Goal: Task Accomplishment & Management: Complete application form

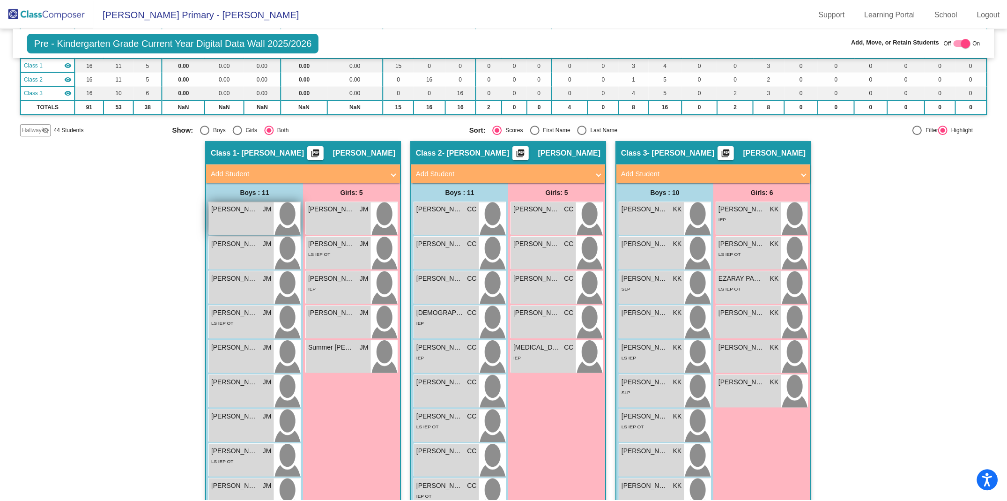
scroll to position [81, 0]
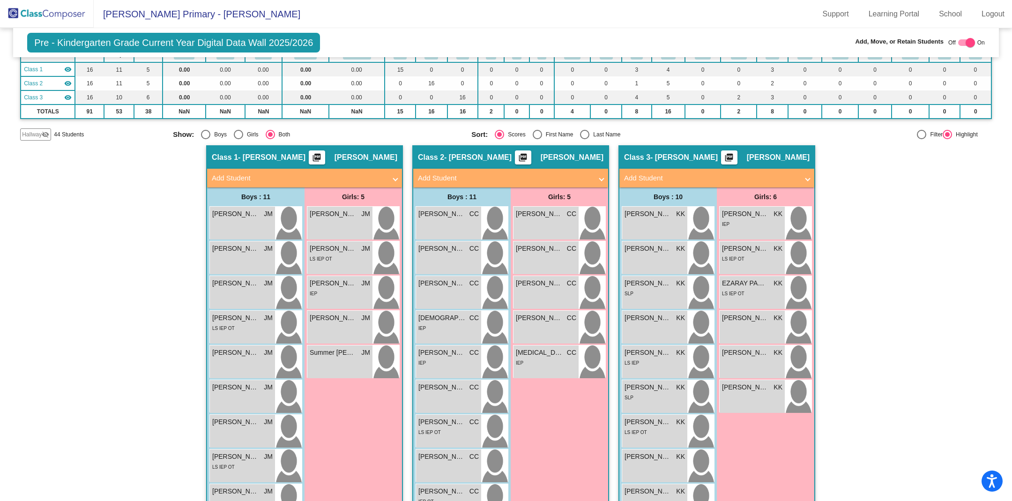
click at [574, 174] on mat-panel-title "Add Student" at bounding box center [505, 178] width 174 height 11
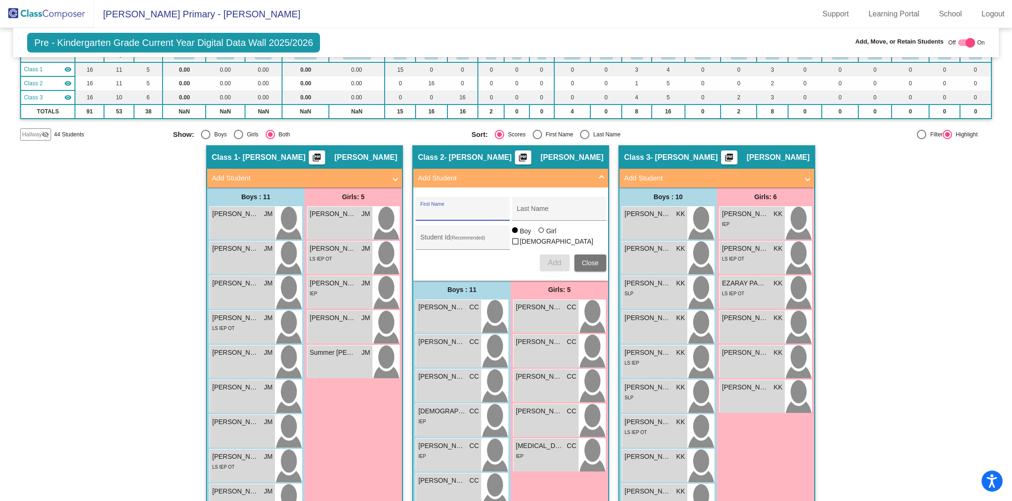
click at [465, 210] on input "First Name" at bounding box center [462, 211] width 84 height 7
type input "Gursanjh"
click at [551, 203] on div "Last Name" at bounding box center [559, 211] width 84 height 19
type input "Kaur"
click at [546, 235] on div "Girl" at bounding box center [551, 230] width 11 height 9
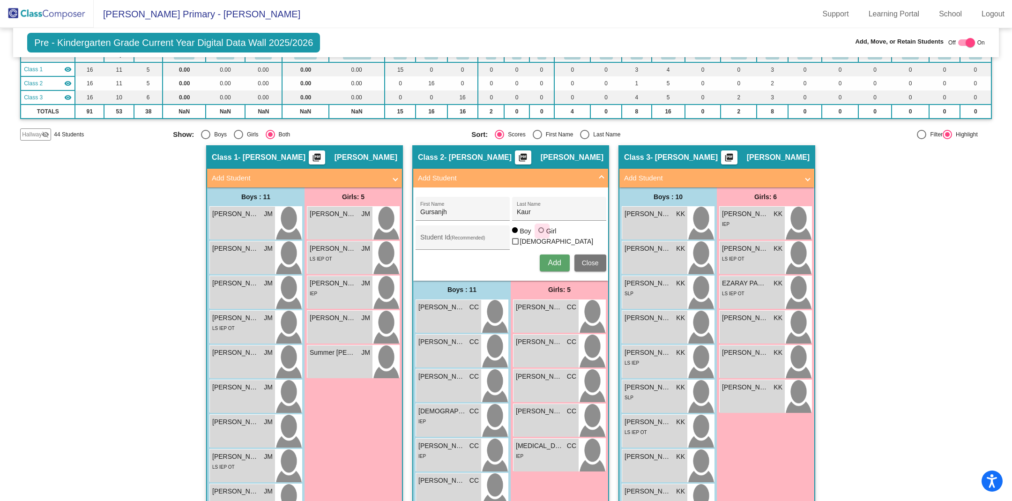
click at [542, 235] on input "Girl" at bounding box center [541, 235] width 0 height 0
radio input "true"
click at [548, 263] on span "Add" at bounding box center [553, 263] width 13 height 8
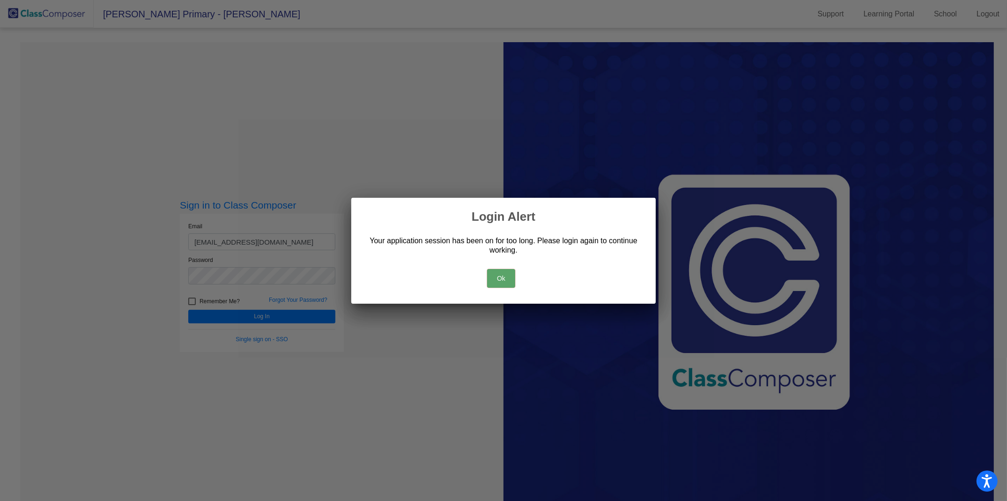
click at [502, 281] on button "Ok" at bounding box center [501, 278] width 28 height 19
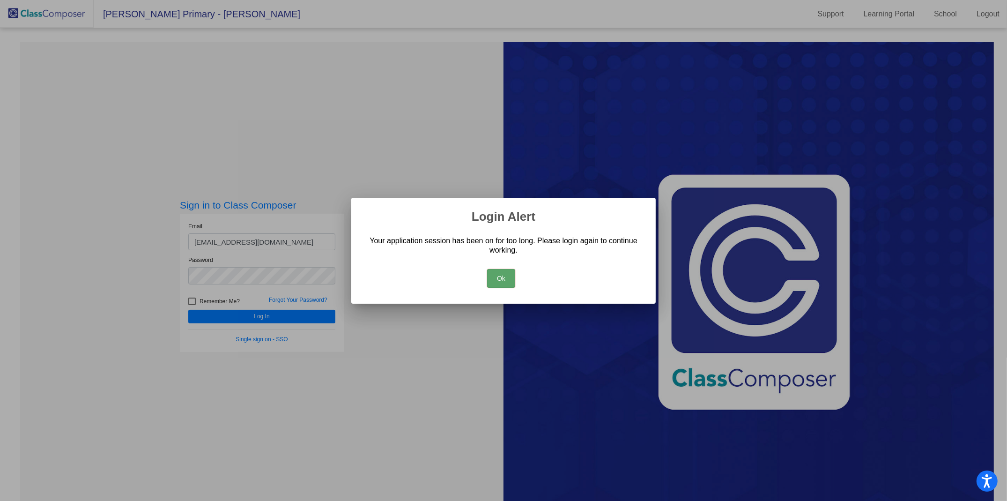
click at [503, 273] on button "Ok" at bounding box center [501, 278] width 28 height 19
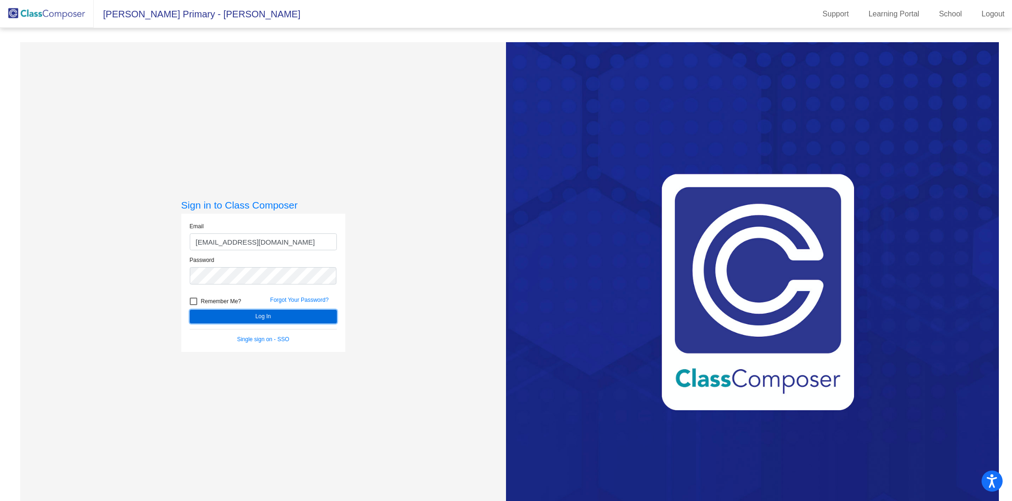
click at [290, 317] on button "Log In" at bounding box center [263, 317] width 147 height 14
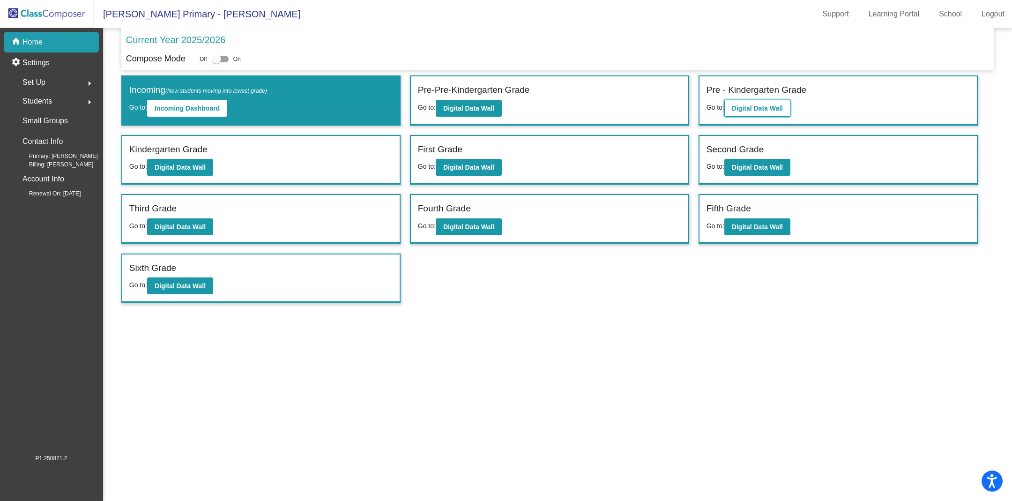
click at [761, 108] on b "Digital Data Wall" at bounding box center [757, 107] width 51 height 7
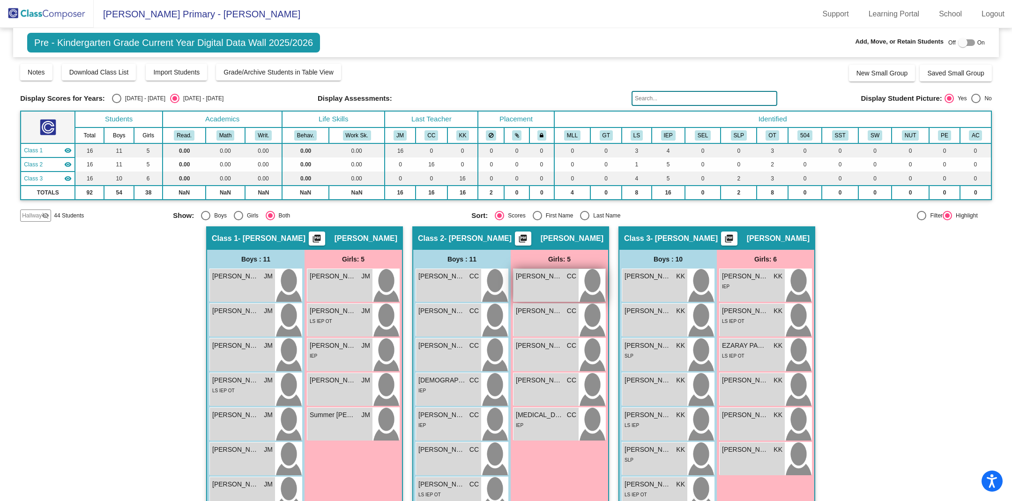
scroll to position [16, 0]
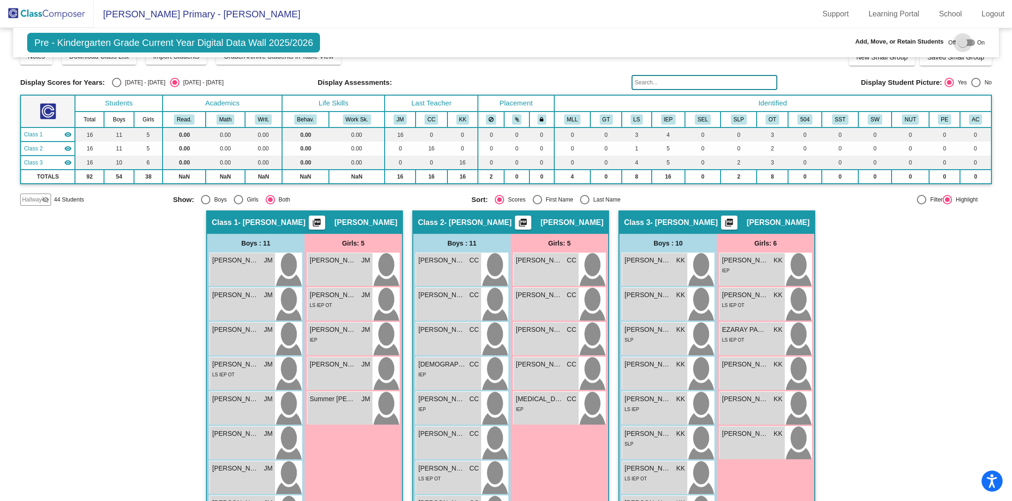
click at [959, 43] on div at bounding box center [962, 42] width 9 height 9
checkbox input "true"
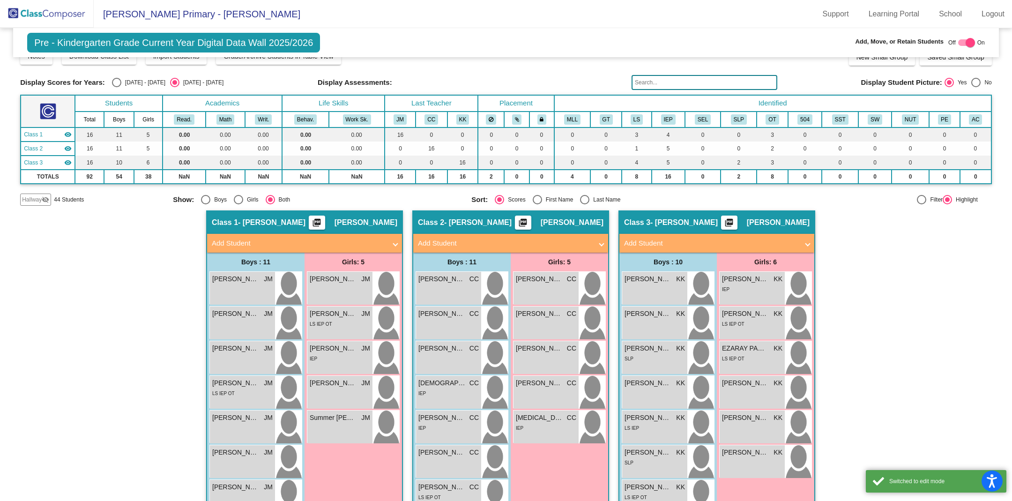
click at [468, 242] on mat-panel-title "Add Student" at bounding box center [505, 243] width 174 height 11
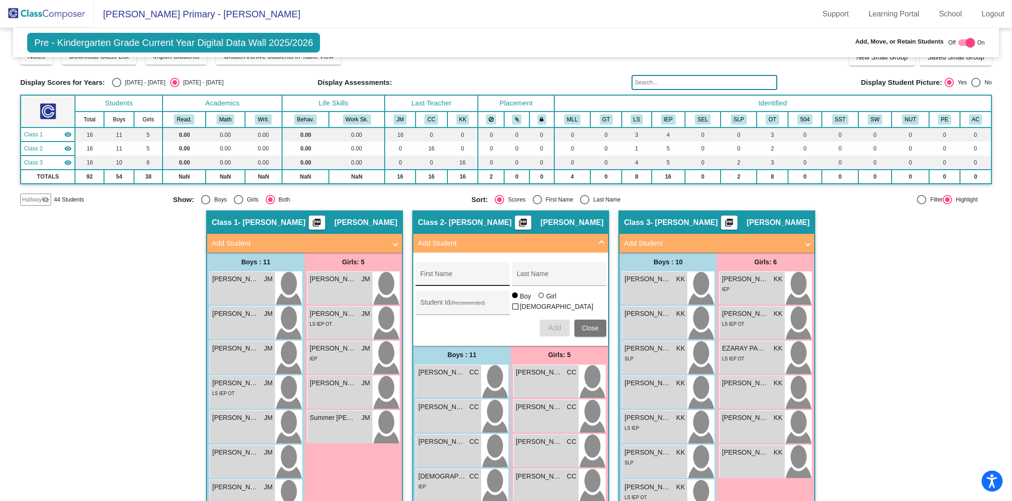
click at [443, 274] on input "First Name" at bounding box center [462, 277] width 84 height 7
type input "Gursanjh"
click at [522, 276] on input "Last Name" at bounding box center [559, 277] width 84 height 7
type input "Kaur"
click at [538, 298] on div at bounding box center [541, 295] width 6 height 6
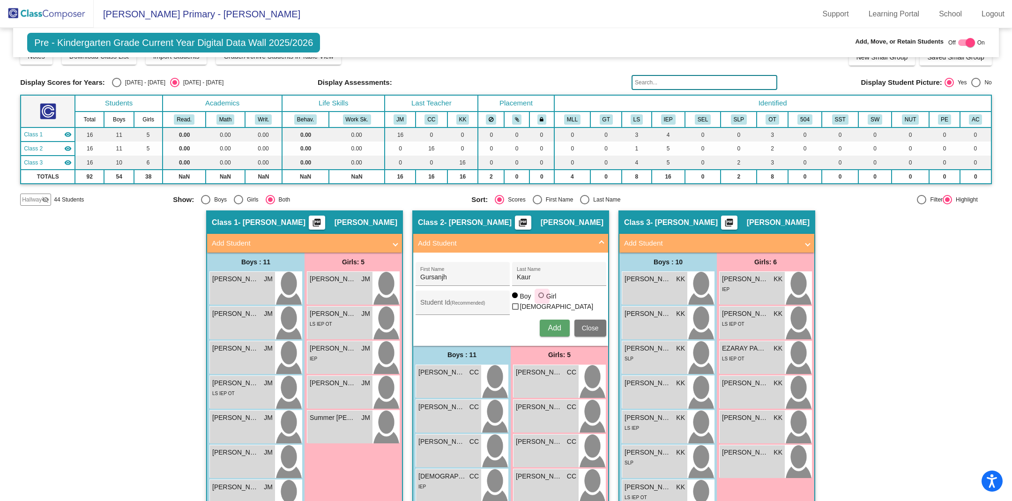
click at [541, 300] on input "Girl" at bounding box center [541, 300] width 0 height 0
radio input "true"
click at [552, 324] on span "Add" at bounding box center [553, 328] width 13 height 8
click at [576, 243] on mat-panel-title "Add Student" at bounding box center [505, 243] width 174 height 11
